Goal: Task Accomplishment & Management: Manage account settings

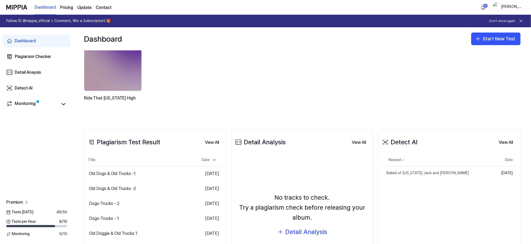
scroll to position [70, 0]
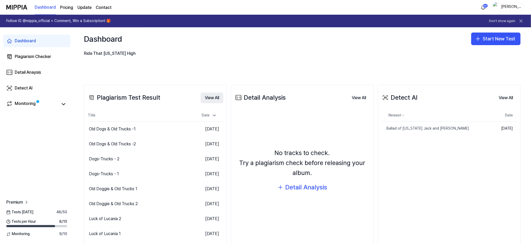
click at [207, 102] on button "View All" at bounding box center [212, 98] width 23 height 10
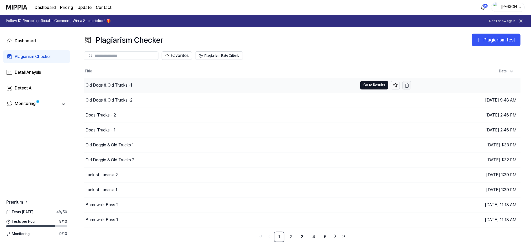
click at [408, 84] on icon "button" at bounding box center [406, 85] width 5 height 5
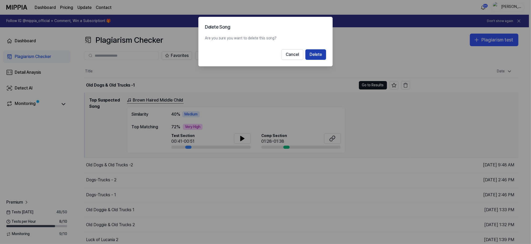
click at [316, 54] on button "Delete" at bounding box center [315, 54] width 21 height 10
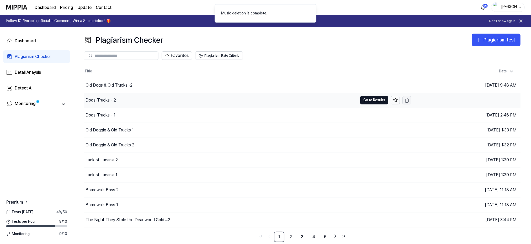
click at [407, 99] on icon "button" at bounding box center [406, 100] width 5 height 5
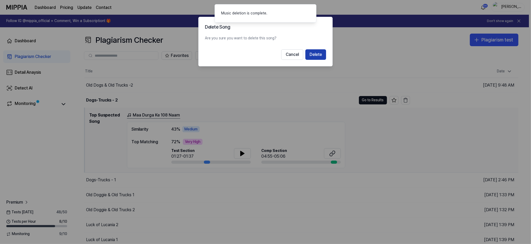
click at [317, 53] on button "Delete" at bounding box center [315, 54] width 21 height 10
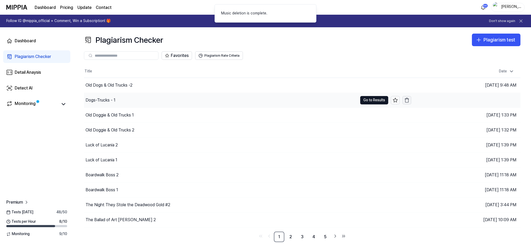
click at [409, 99] on icon "button" at bounding box center [406, 100] width 5 height 5
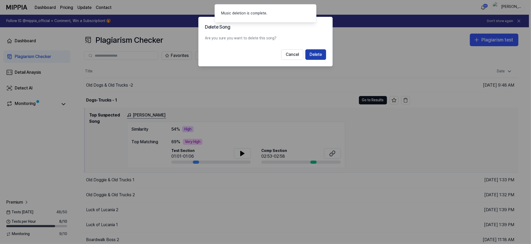
click at [320, 53] on button "Delete" at bounding box center [315, 54] width 21 height 10
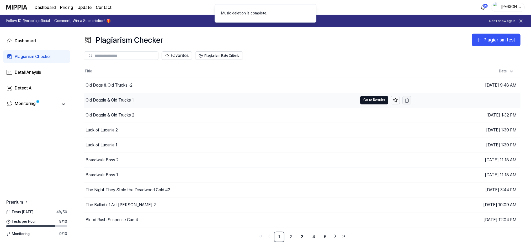
click at [409, 99] on icon "button" at bounding box center [406, 100] width 5 height 5
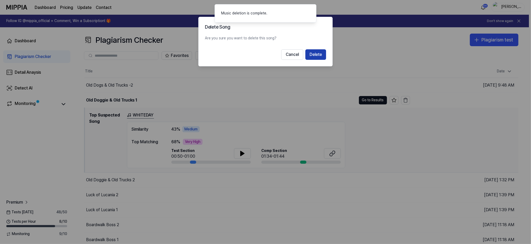
click at [319, 53] on button "Delete" at bounding box center [315, 54] width 21 height 10
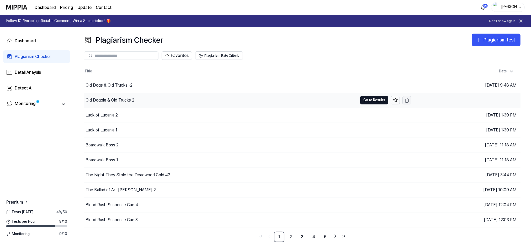
click at [409, 98] on icon "button" at bounding box center [406, 100] width 5 height 5
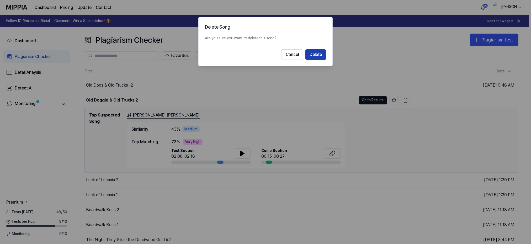
click at [318, 56] on button "Delete" at bounding box center [315, 54] width 21 height 10
